Goal: Browse casually

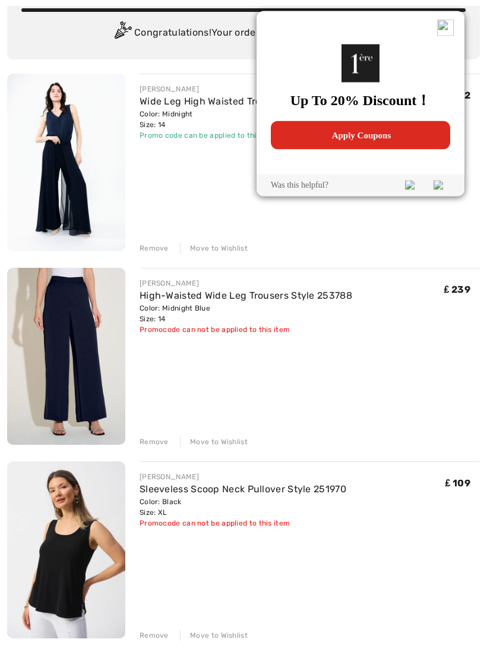
scroll to position [102, 0]
click at [110, 403] on img at bounding box center [66, 357] width 118 height 178
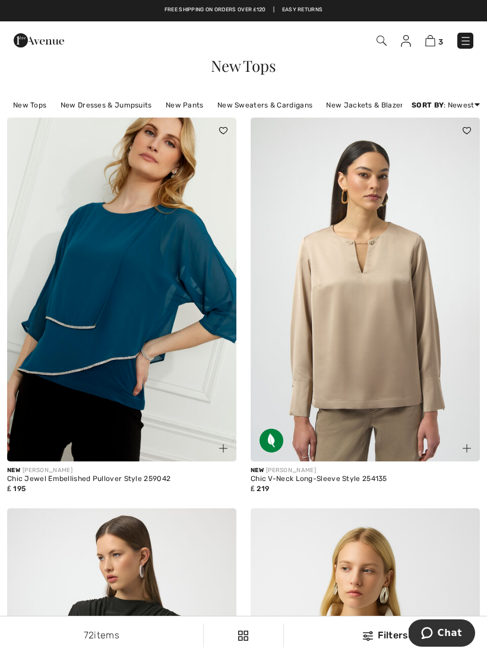
click at [378, 105] on link "New Jackets & Blazers" at bounding box center [366, 104] width 93 height 15
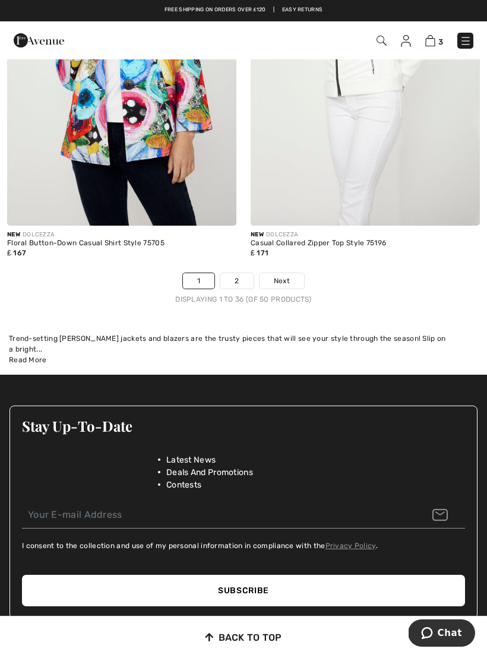
scroll to position [7219, 0]
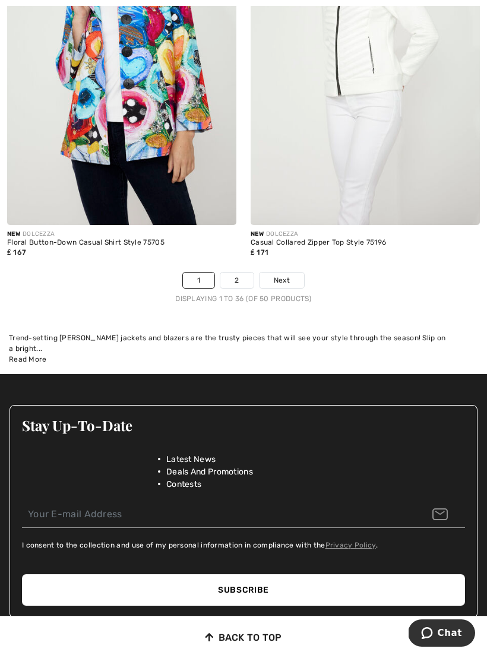
click at [242, 273] on link "2" at bounding box center [236, 280] width 33 height 15
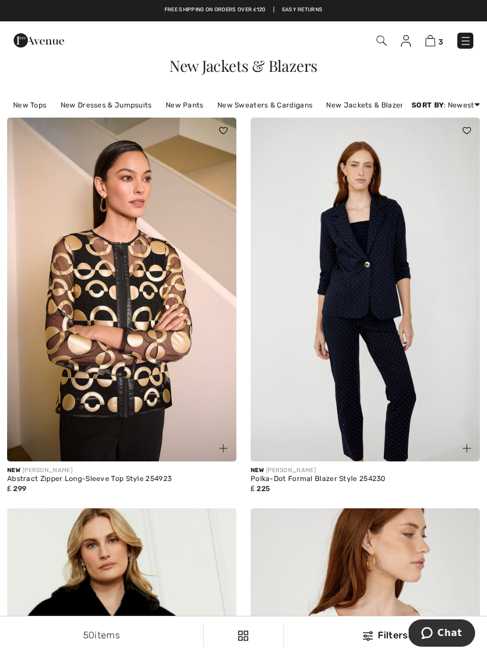
click at [33, 109] on link "New Tops" at bounding box center [29, 104] width 45 height 15
click at [28, 110] on link "New Tops" at bounding box center [29, 104] width 45 height 15
click at [35, 105] on link "New Tops" at bounding box center [29, 104] width 45 height 15
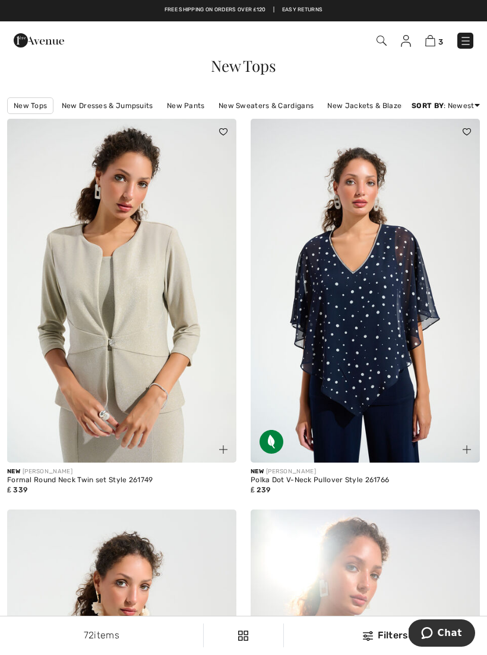
click at [399, 367] on img at bounding box center [365, 291] width 229 height 344
click at [384, 348] on img at bounding box center [365, 291] width 229 height 344
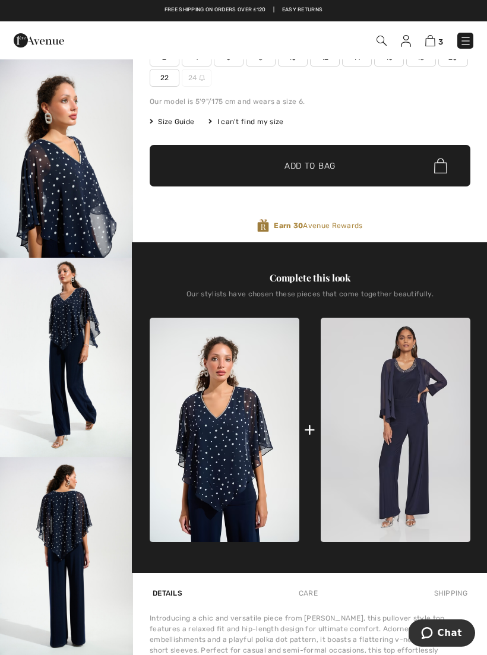
click at [94, 178] on img "2 / 5" at bounding box center [66, 158] width 133 height 200
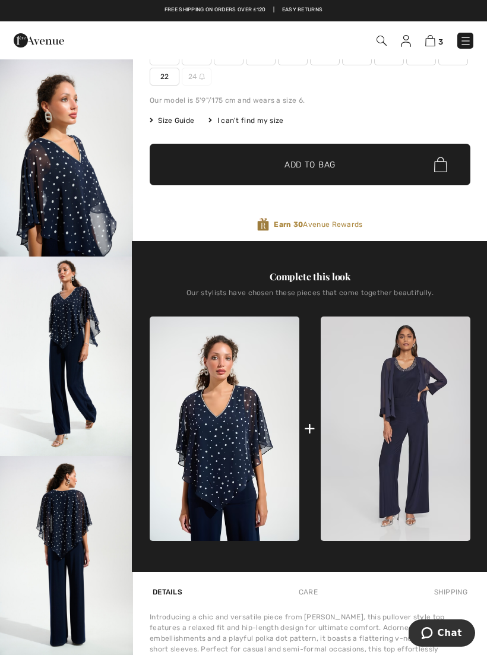
click at [418, 435] on img at bounding box center [396, 429] width 150 height 225
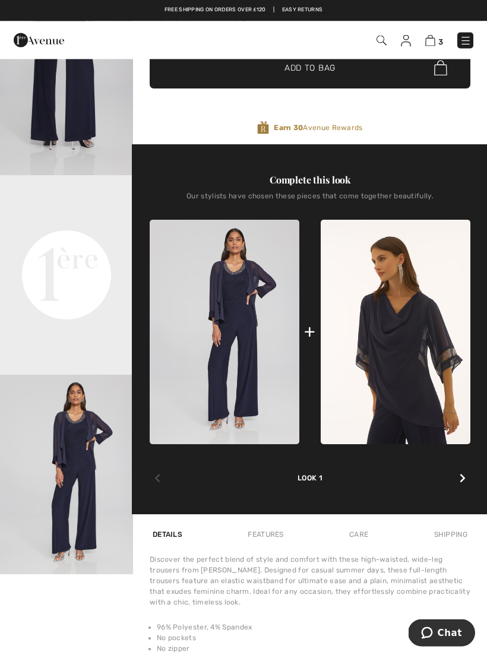
scroll to position [282, 0]
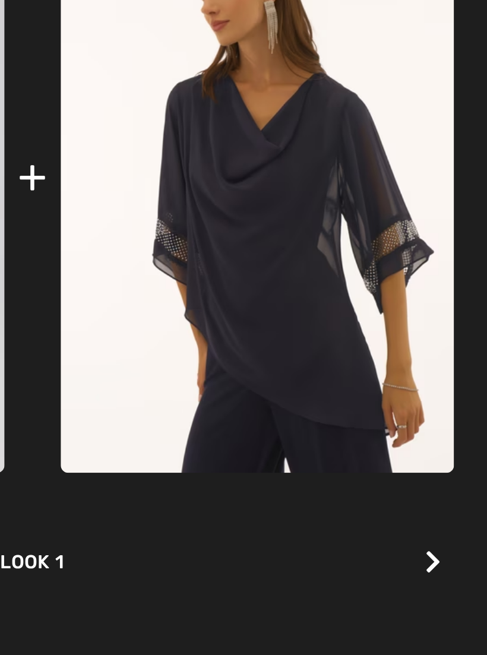
click at [321, 220] on img at bounding box center [396, 332] width 150 height 225
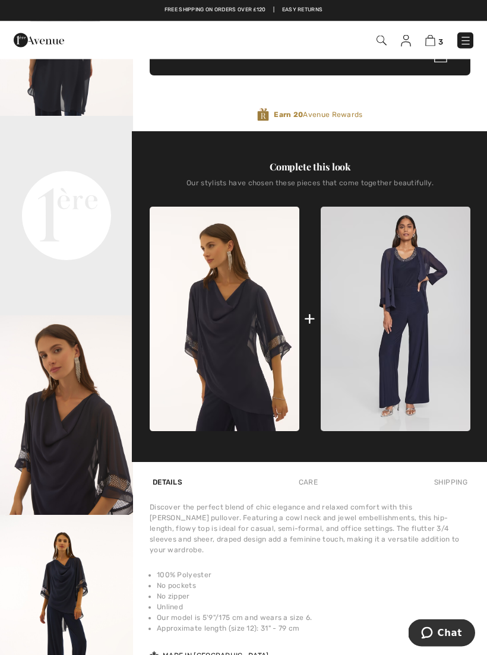
scroll to position [340, 0]
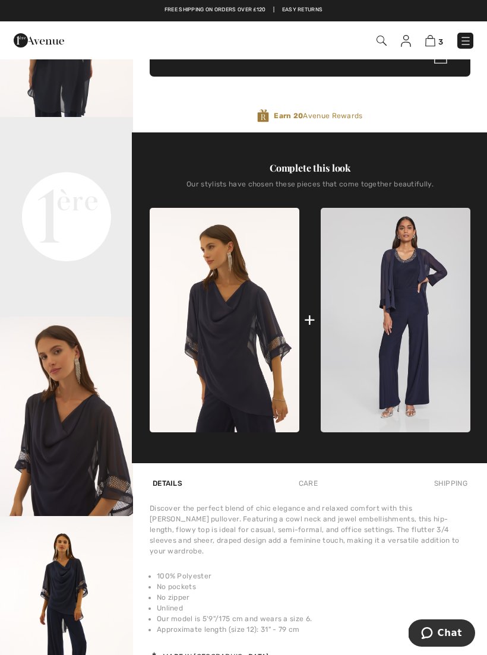
click at [90, 184] on video "Your browser does not support the video tag." at bounding box center [66, 150] width 133 height 67
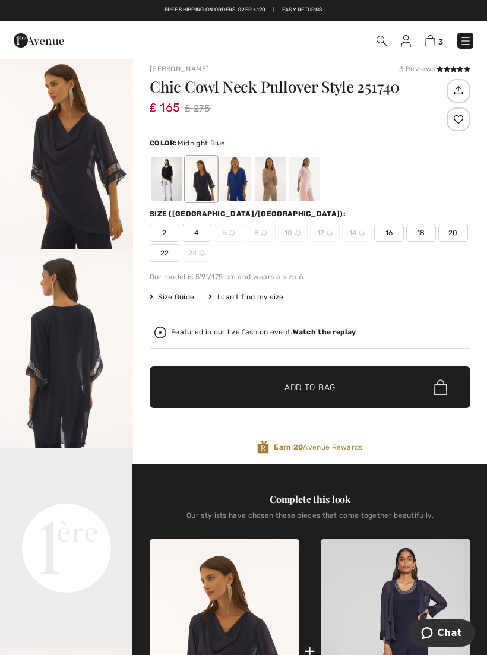
scroll to position [8, 0]
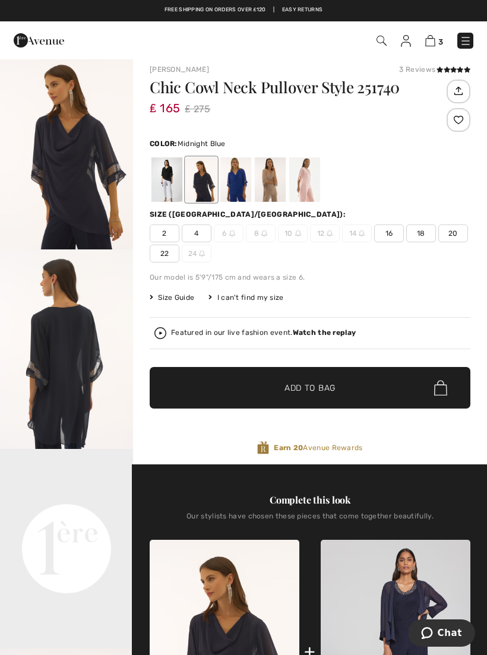
click at [390, 229] on span "16" at bounding box center [389, 234] width 30 height 18
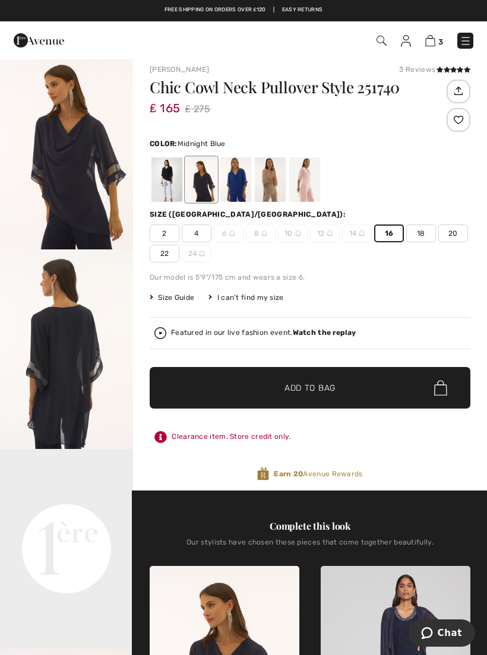
click at [309, 190] on div at bounding box center [304, 179] width 31 height 45
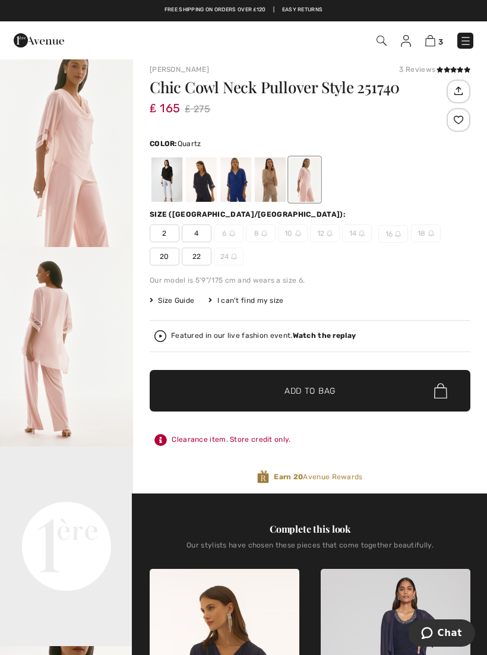
click at [241, 183] on div at bounding box center [235, 179] width 31 height 45
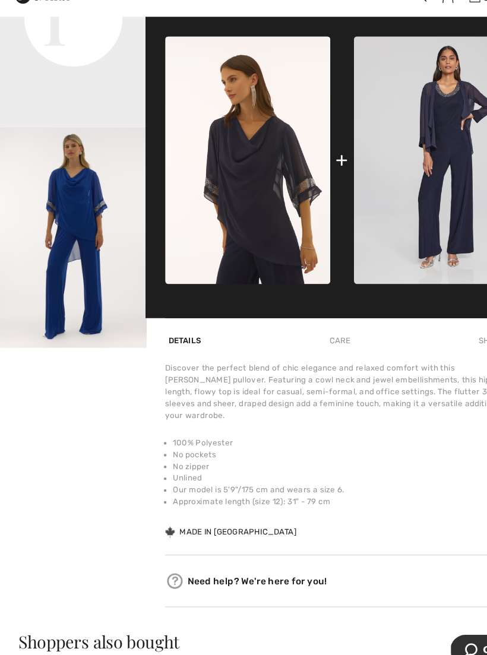
scroll to position [532, 0]
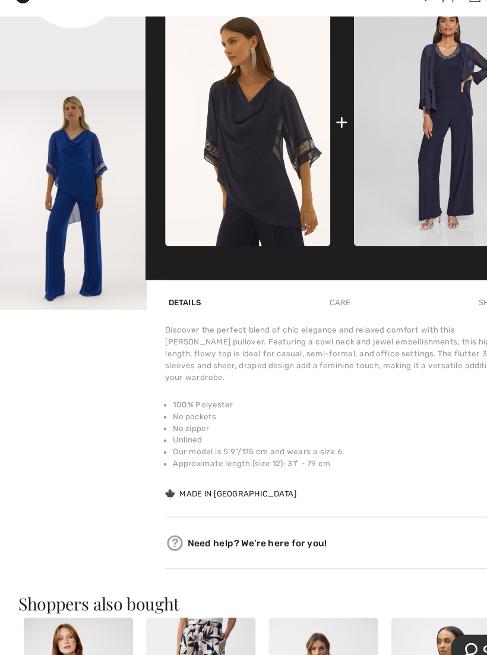
click at [106, 281] on img "3 / 3" at bounding box center [66, 225] width 133 height 200
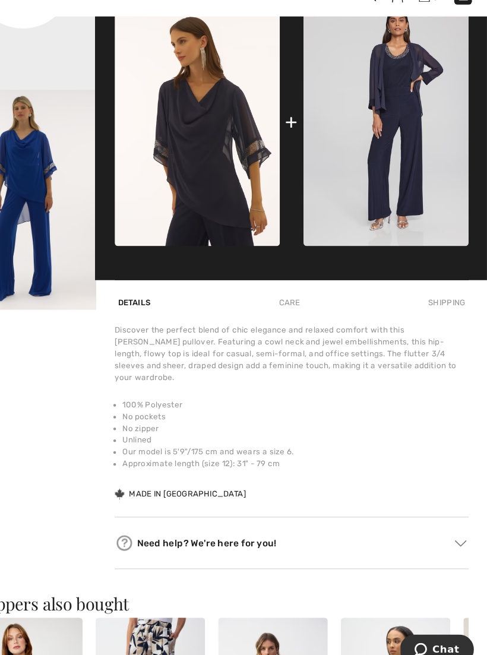
scroll to position [532, 0]
click at [377, 193] on img at bounding box center [396, 155] width 150 height 225
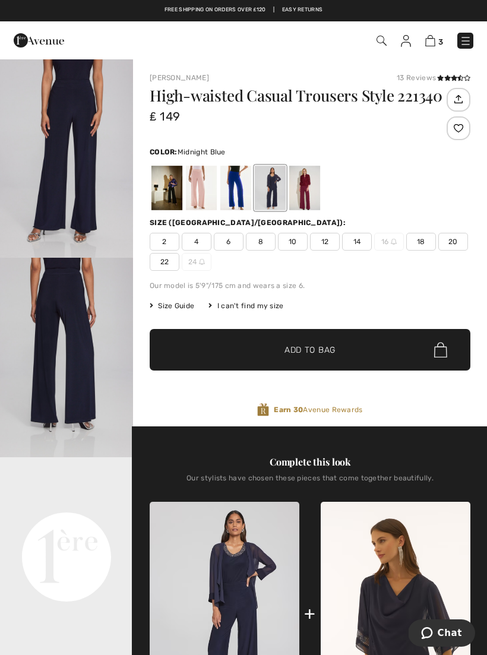
click at [173, 309] on span "Size Guide" at bounding box center [172, 306] width 45 height 11
click at [255, 310] on td "16" at bounding box center [302, 319] width 95 height 21
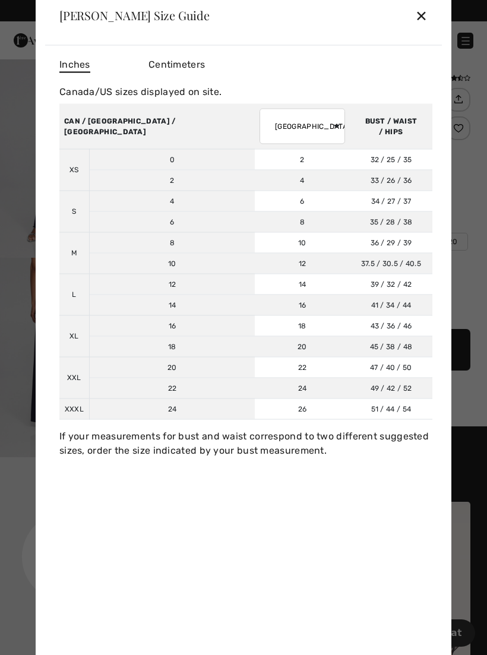
click at [264, 131] on select "AUSTRALIA UK France Germany Spain Italy Japan" at bounding box center [303, 126] width 86 height 36
click at [422, 18] on div "✕" at bounding box center [421, 15] width 12 height 25
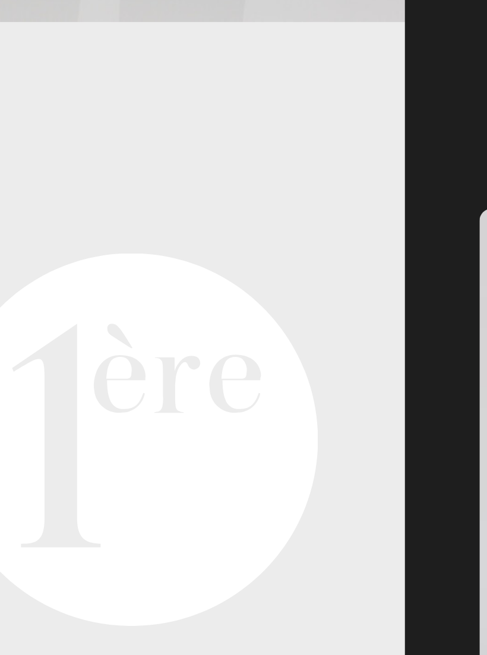
scroll to position [146, 0]
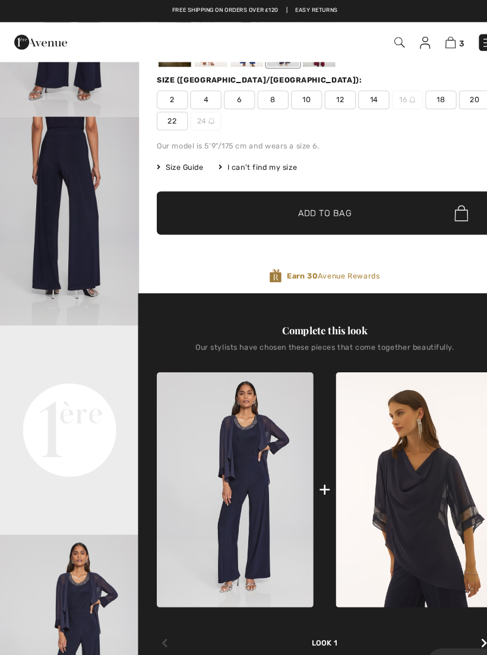
click at [96, 378] on video "Your browser does not support the video tag." at bounding box center [66, 344] width 133 height 67
click at [84, 375] on video "Your browser does not support the video tag." at bounding box center [66, 344] width 133 height 67
click at [95, 378] on video "Your browser does not support the video tag." at bounding box center [66, 344] width 133 height 67
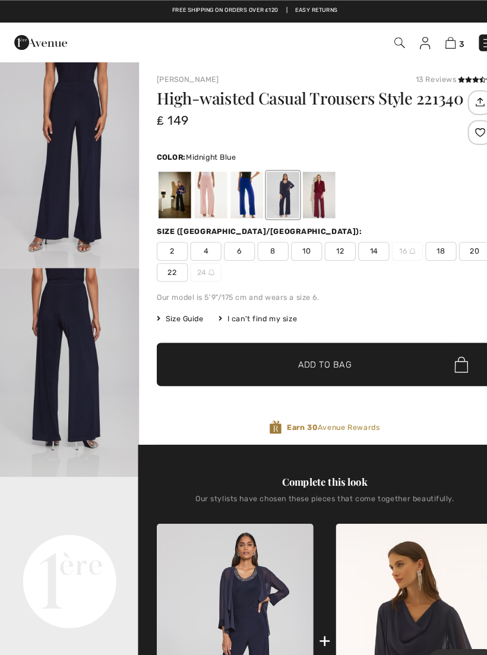
scroll to position [0, 0]
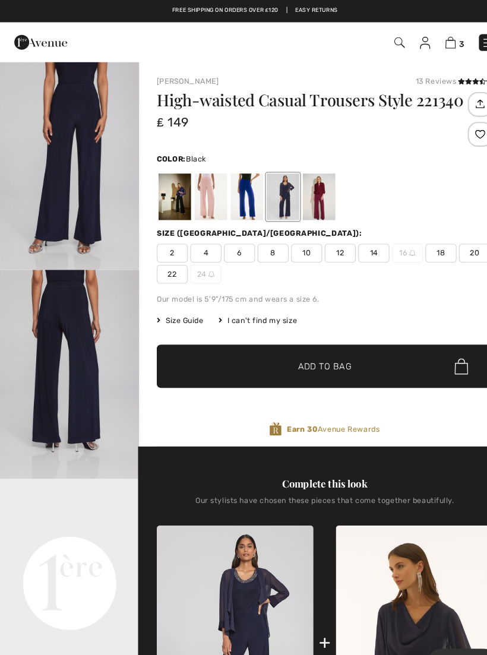
click at [175, 189] on div at bounding box center [166, 188] width 31 height 45
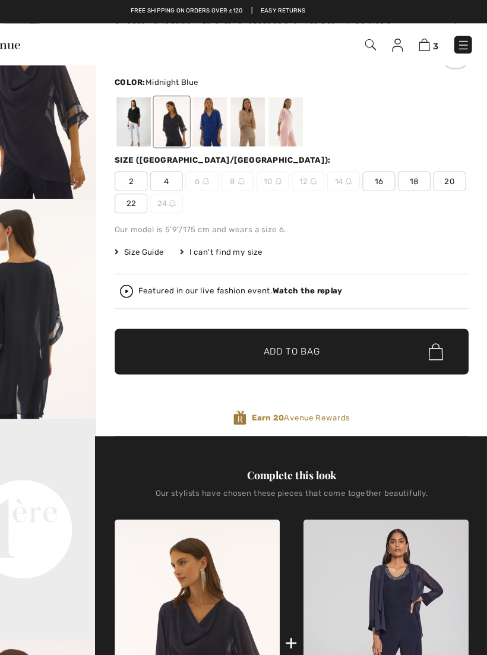
scroll to position [69, 0]
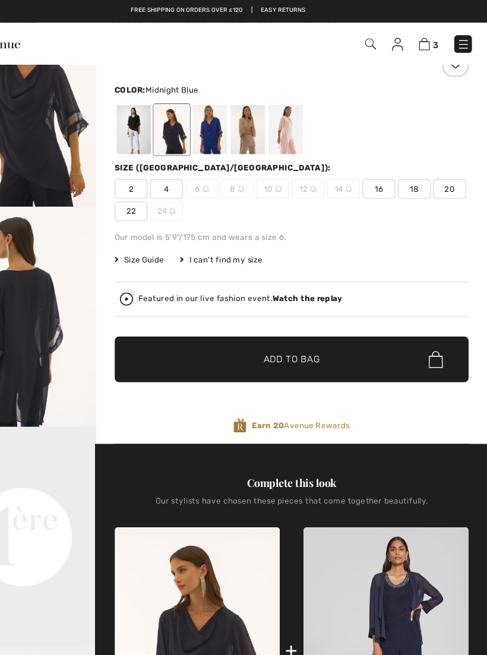
click at [289, 125] on div at bounding box center [304, 118] width 31 height 45
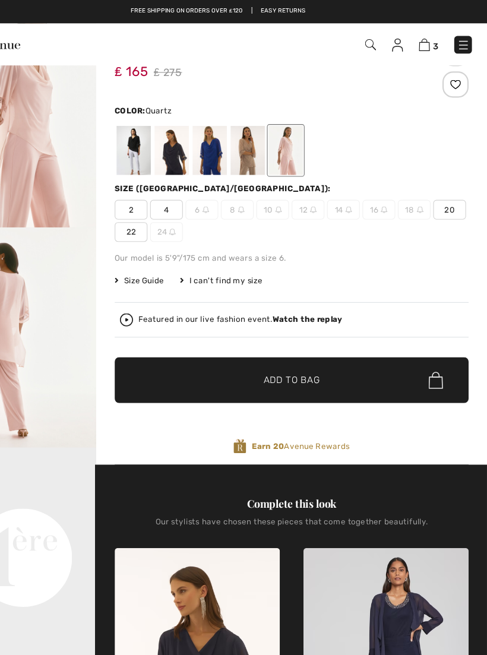
scroll to position [0, 0]
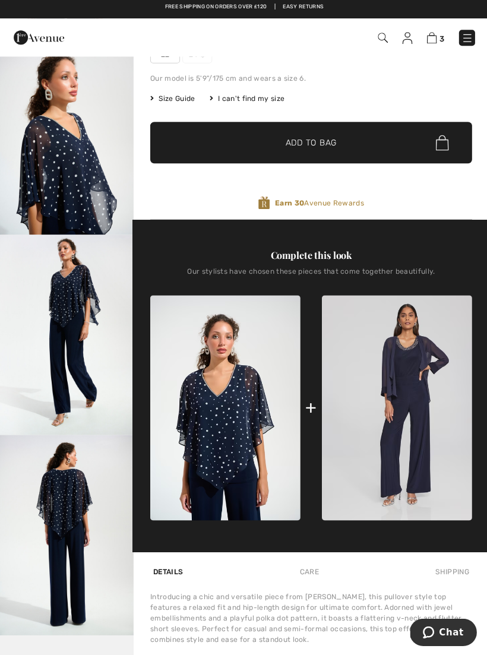
click at [412, 421] on img at bounding box center [396, 409] width 150 height 225
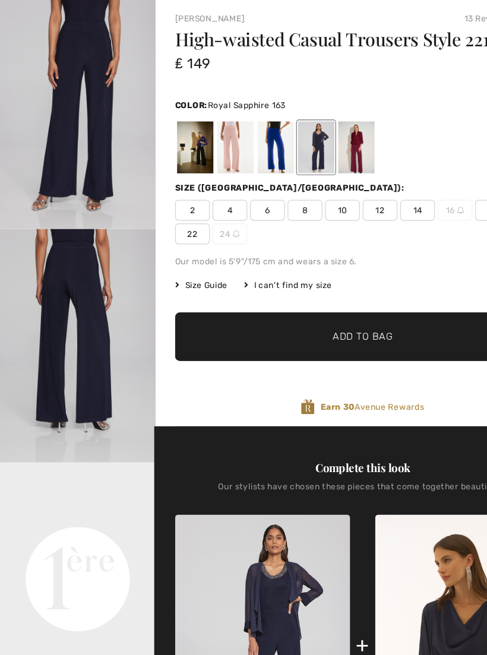
click at [232, 166] on div at bounding box center [235, 188] width 31 height 45
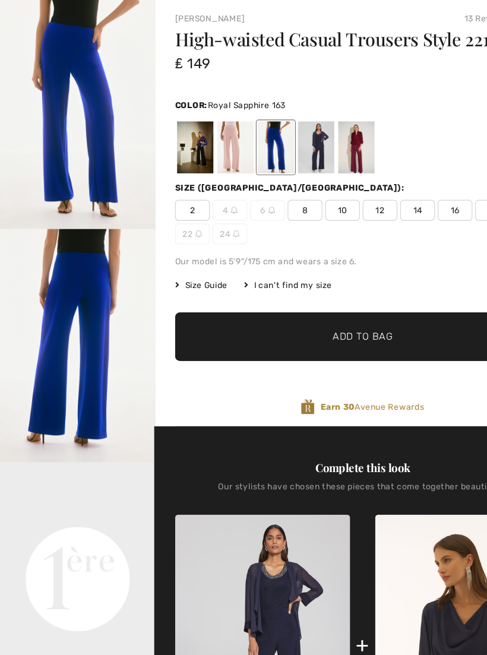
click at [181, 301] on span "Size Guide" at bounding box center [172, 306] width 45 height 11
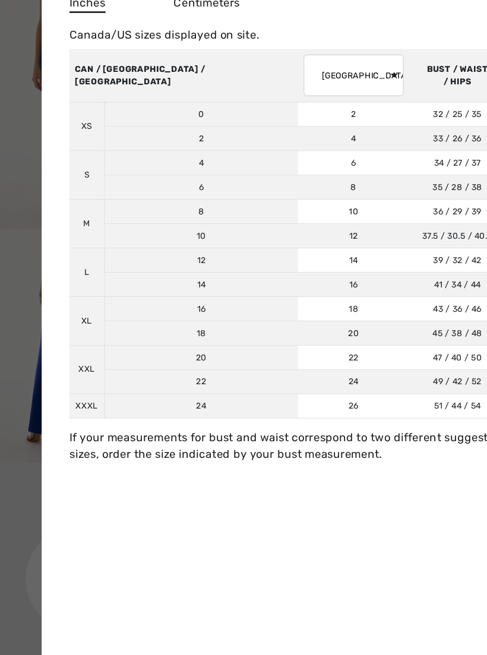
click at [255, 295] on td "16" at bounding box center [302, 305] width 95 height 21
click at [260, 108] on select "AUSTRALIA UK France Germany Spain Italy Japan" at bounding box center [303, 126] width 86 height 36
select select "uk"
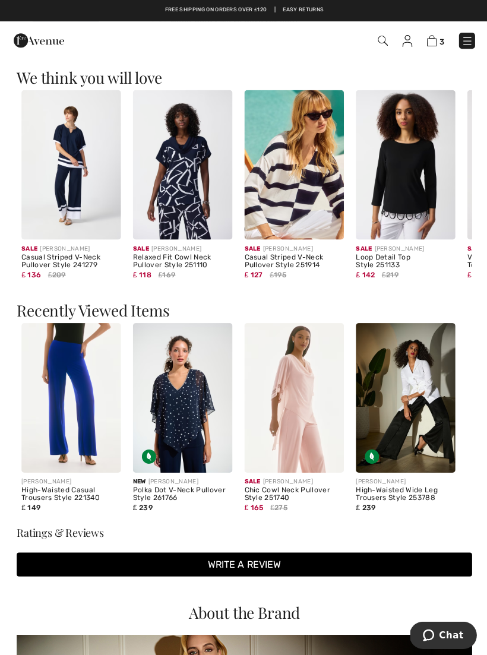
scroll to position [989, 0]
click at [308, 422] on img at bounding box center [293, 396] width 99 height 149
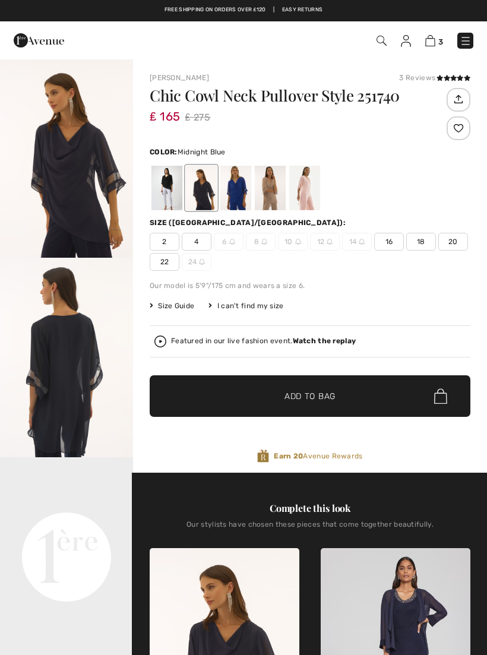
checkbox input "true"
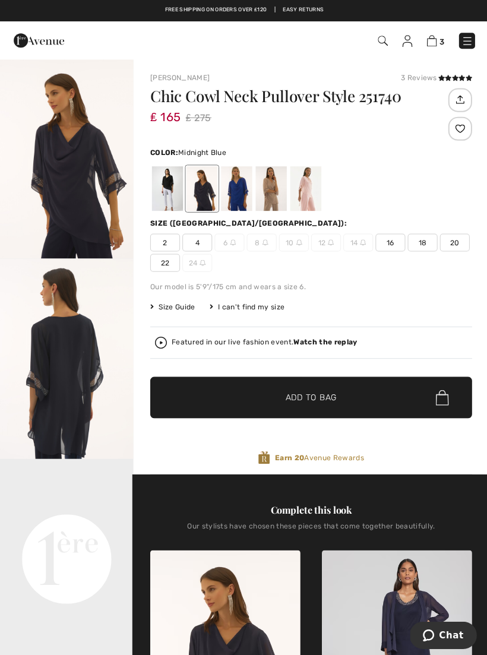
click at [301, 194] on div at bounding box center [304, 188] width 31 height 45
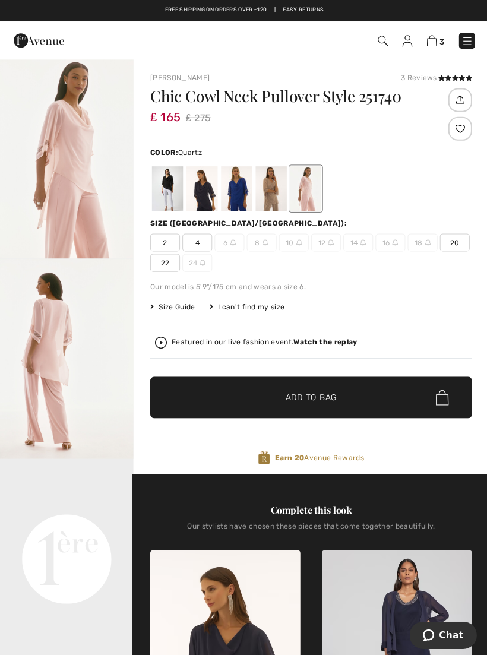
click at [242, 194] on div at bounding box center [235, 188] width 31 height 45
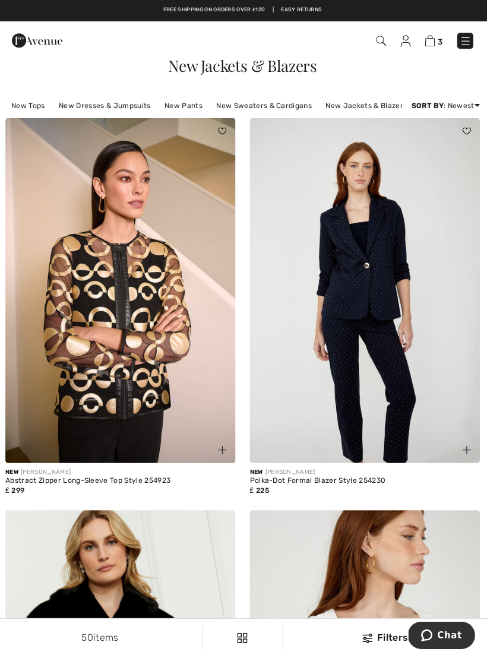
click at [36, 101] on link "New Tops" at bounding box center [29, 104] width 45 height 15
click at [34, 104] on link "New Tops" at bounding box center [29, 104] width 45 height 15
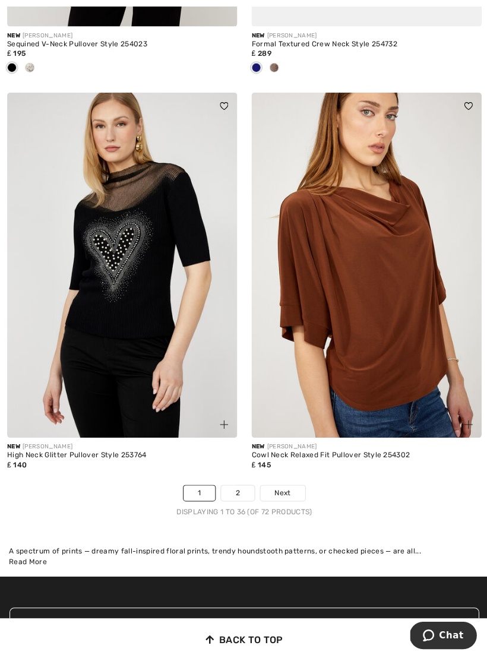
scroll to position [7028, 0]
click at [239, 485] on link "2" at bounding box center [236, 490] width 33 height 15
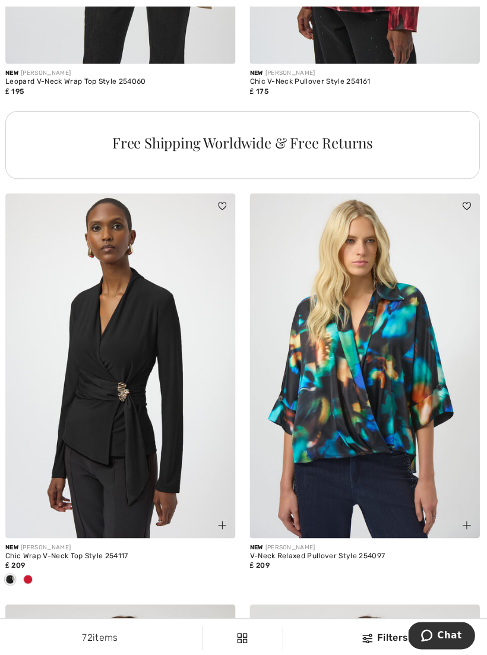
scroll to position [4926, 0]
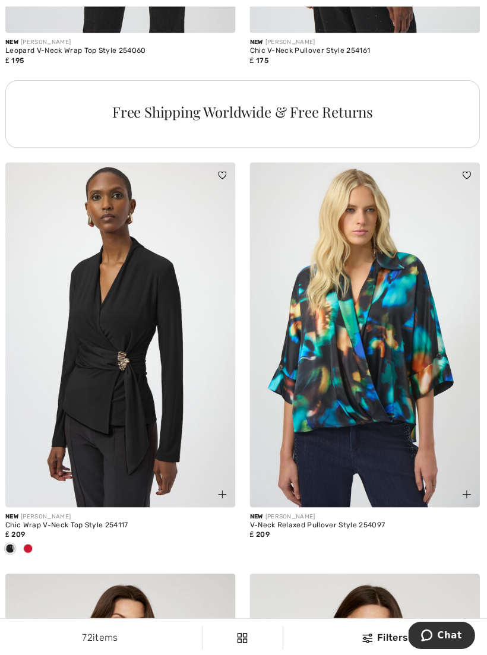
click at [36, 538] on div at bounding box center [30, 548] width 18 height 20
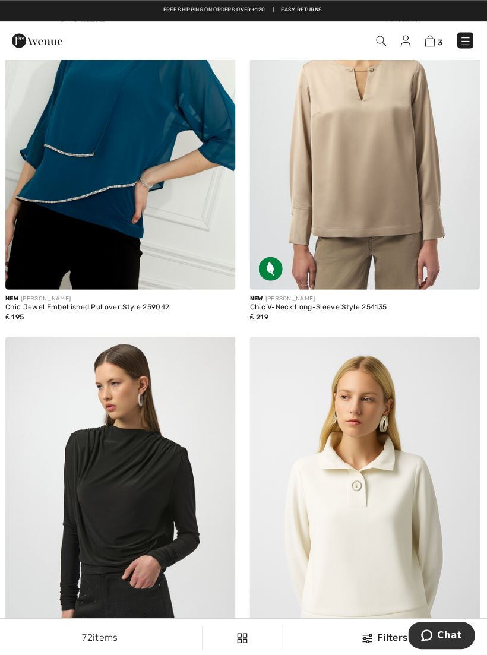
scroll to position [0, 0]
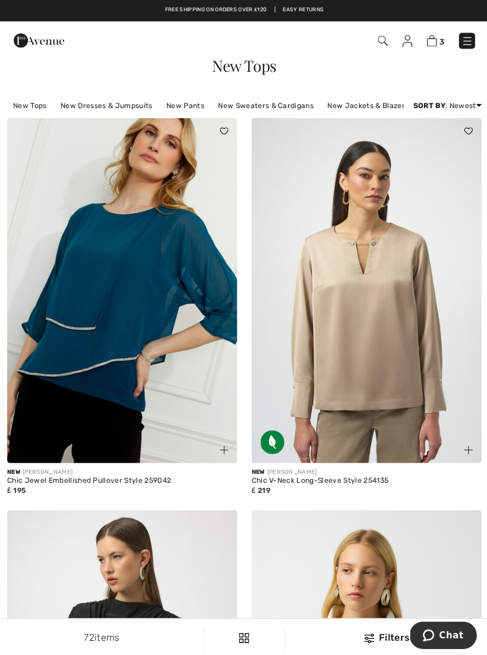
click at [286, 108] on link "New Sweaters & Cardigans" at bounding box center [264, 104] width 107 height 15
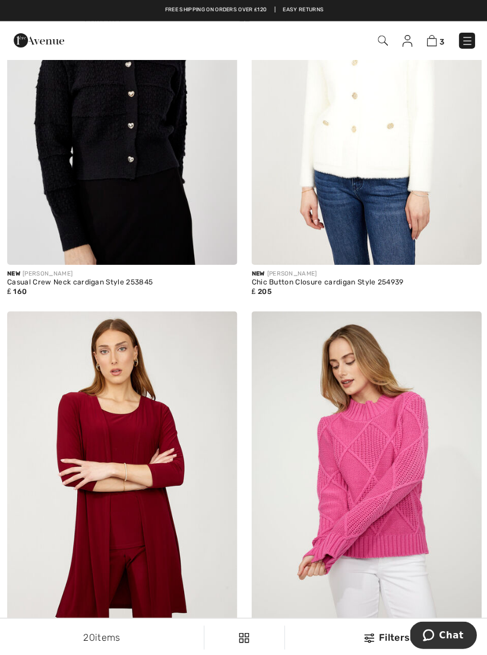
scroll to position [953, 0]
